Goal: Find specific page/section: Find specific page/section

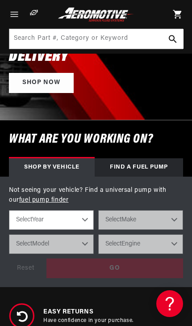
scroll to position [98, 0]
click at [75, 218] on select "Select Year [DATE] 2022 2021 2020 2019 2018 2017 2016 2015 2014 2013 2012 2011 …" at bounding box center [51, 220] width 85 height 20
select select "1982"
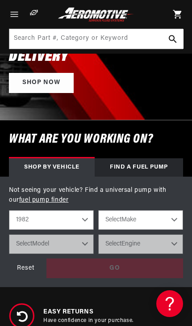
scroll to position [0, 156]
click at [176, 217] on select "Select Make Buick Chevrolet Oldsmobile [GEOGRAPHIC_DATA]" at bounding box center [140, 220] width 85 height 20
click at [25, 270] on div "Reset" at bounding box center [25, 268] width 33 height 20
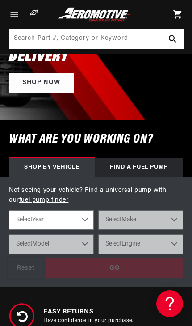
scroll to position [0, 0]
click at [90, 215] on select "Select Year [DATE] 2022 2021 2020 2019 2018 2017 2016 2015 2014 2013 2012 2011 …" at bounding box center [51, 220] width 85 height 20
select select "1992"
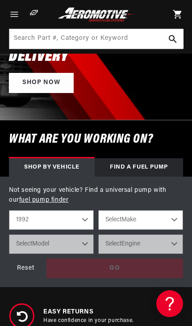
scroll to position [0, 0]
click at [172, 215] on select "Select Make Acura Chevrolet Dodge Eagle Ford GMC Honda Jeep Lexus Mazda Mitsubi…" at bounding box center [140, 220] width 85 height 20
select select "Chevrolet"
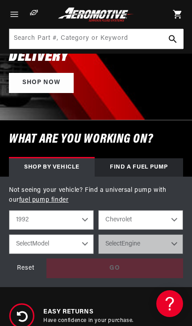
click at [49, 243] on select "Select Model C1500 C2500 [GEOGRAPHIC_DATA] Corvette K1500 K2500 S10 S10 Blazer" at bounding box center [51, 244] width 85 height 20
select select "Camaro"
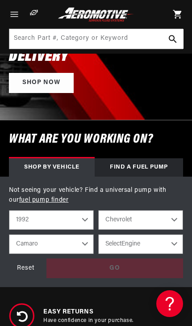
click at [166, 241] on select "Select Engine 3.1L 5.0L 5.7L" at bounding box center [140, 244] width 85 height 20
select select "5.7L"
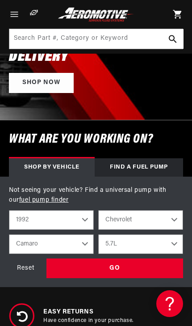
scroll to position [0, 156]
click at [116, 266] on div "GO" at bounding box center [114, 268] width 137 height 20
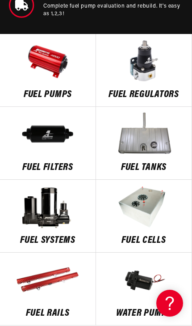
scroll to position [486, 0]
click at [143, 146] on img at bounding box center [144, 133] width 96 height 45
